Goal: Complete application form: Complete application form

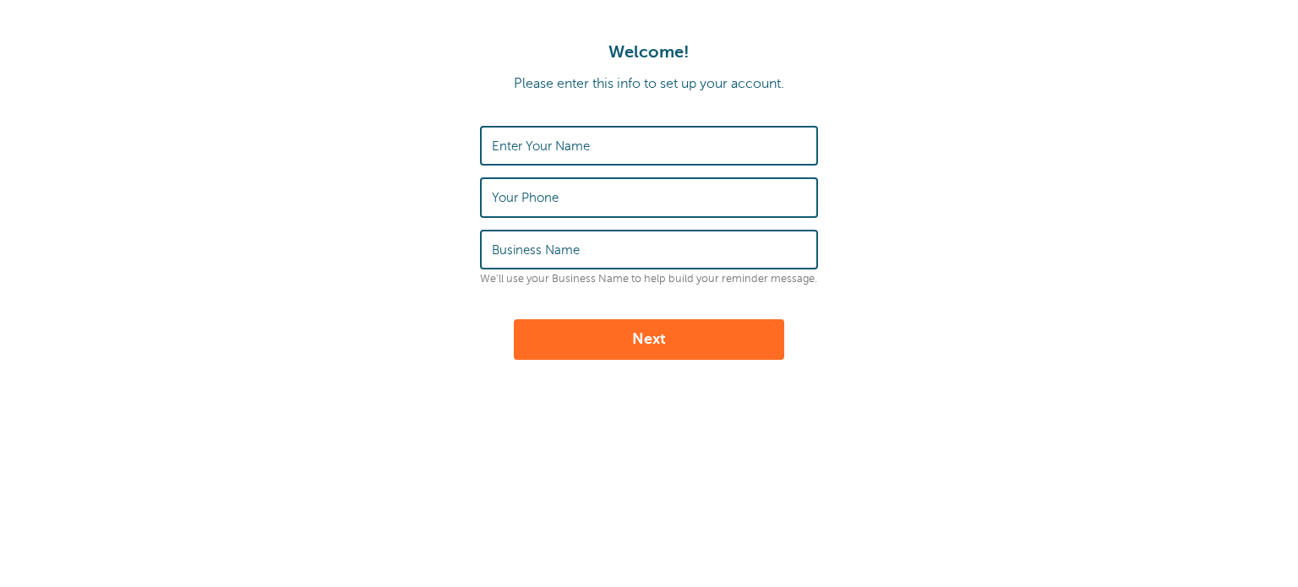
click at [541, 145] on label "Enter Your Name" at bounding box center [541, 146] width 98 height 15
click at [541, 145] on input "Enter Your Name" at bounding box center [649, 146] width 314 height 36
type input "[PERSON_NAME]"
click at [531, 200] on label "Your Phone" at bounding box center [525, 197] width 67 height 15
click at [531, 200] on input "Your Phone" at bounding box center [649, 197] width 314 height 36
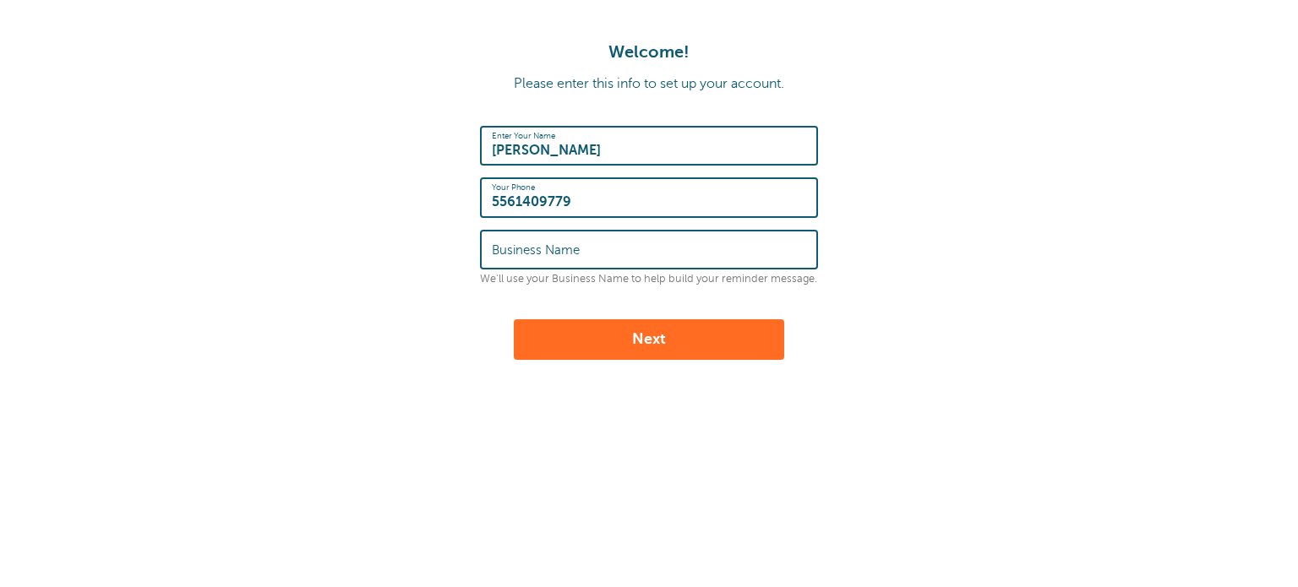
type input "5561409779"
click at [510, 250] on label "Business Name" at bounding box center [536, 250] width 88 height 15
click at [510, 250] on input "Business Name" at bounding box center [649, 250] width 314 height 36
type input "Hola español, Spanish school"
click at [626, 330] on button "Next" at bounding box center [649, 339] width 270 height 41
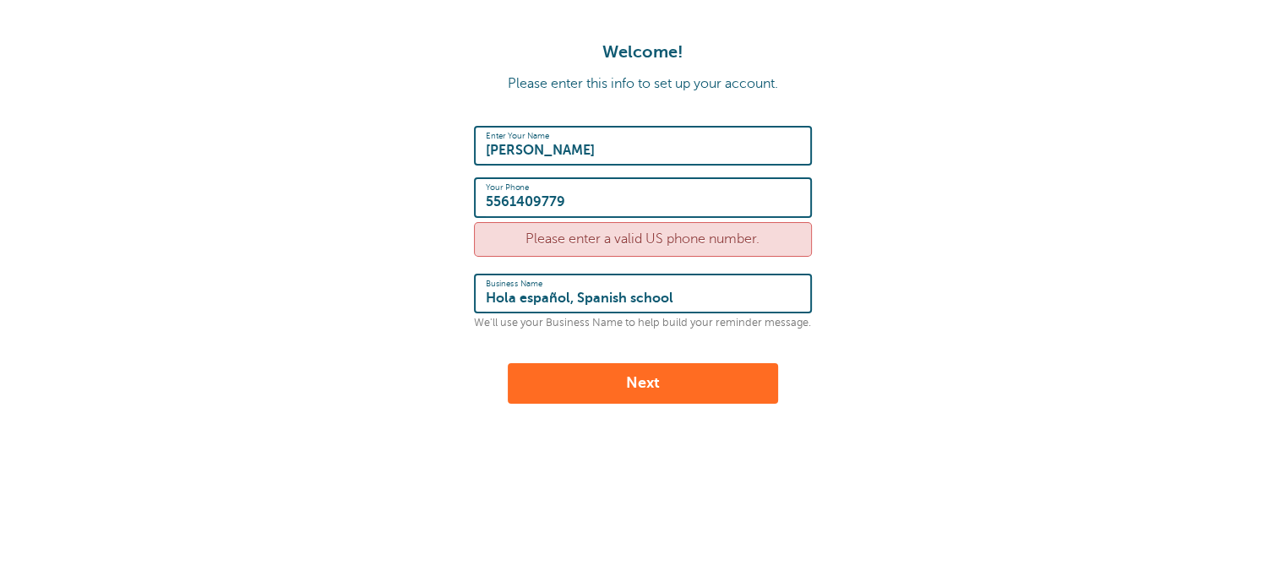
click at [595, 371] on button "Next" at bounding box center [643, 383] width 270 height 41
click at [345, 236] on form "Enter Your Name [PERSON_NAME] Your Phone [PHONE_NUMBER] Please enter a valid US…" at bounding box center [643, 265] width 1252 height 278
